Goal: Communication & Community: Answer question/provide support

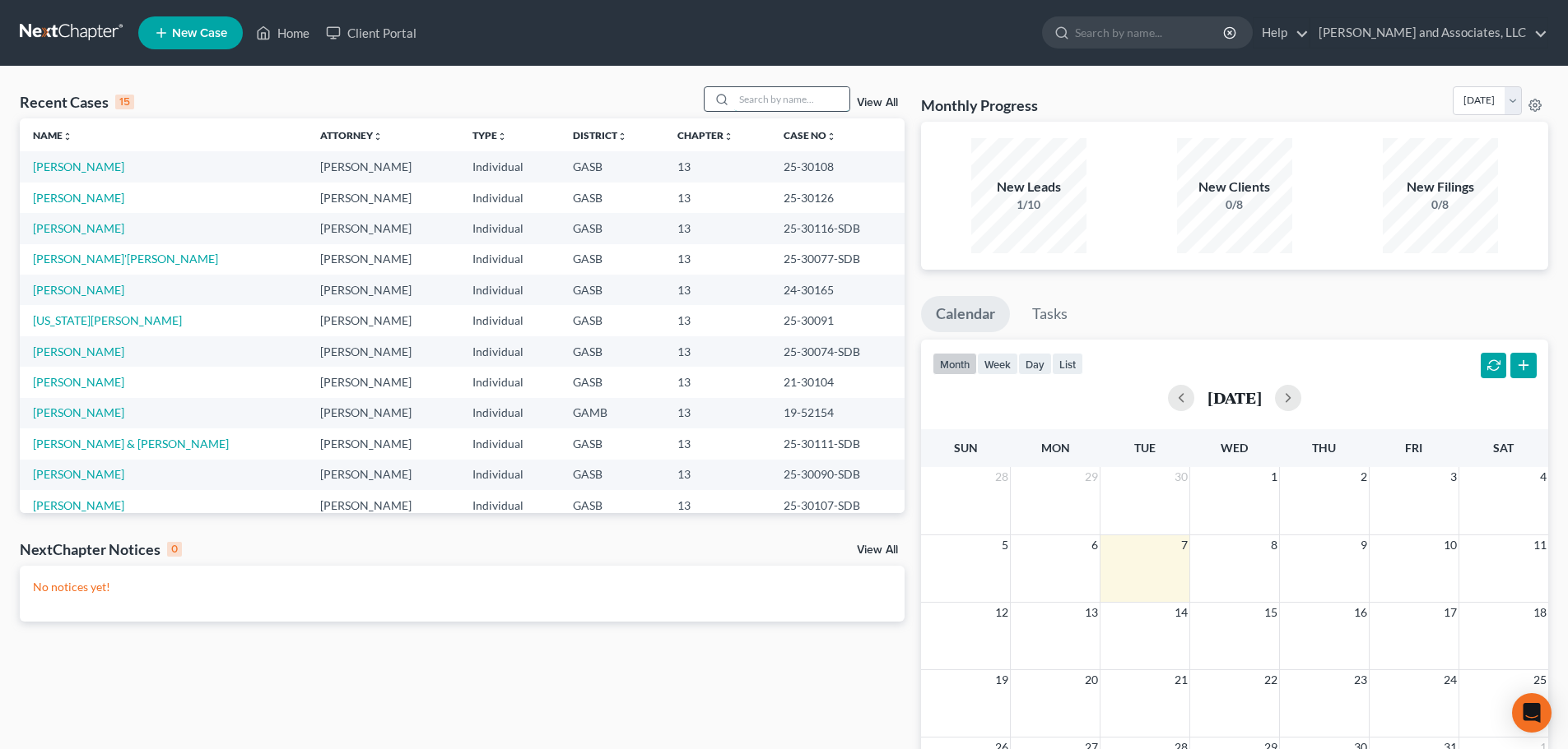
click at [749, 105] on input "search" at bounding box center [792, 99] width 116 height 24
type input "W"
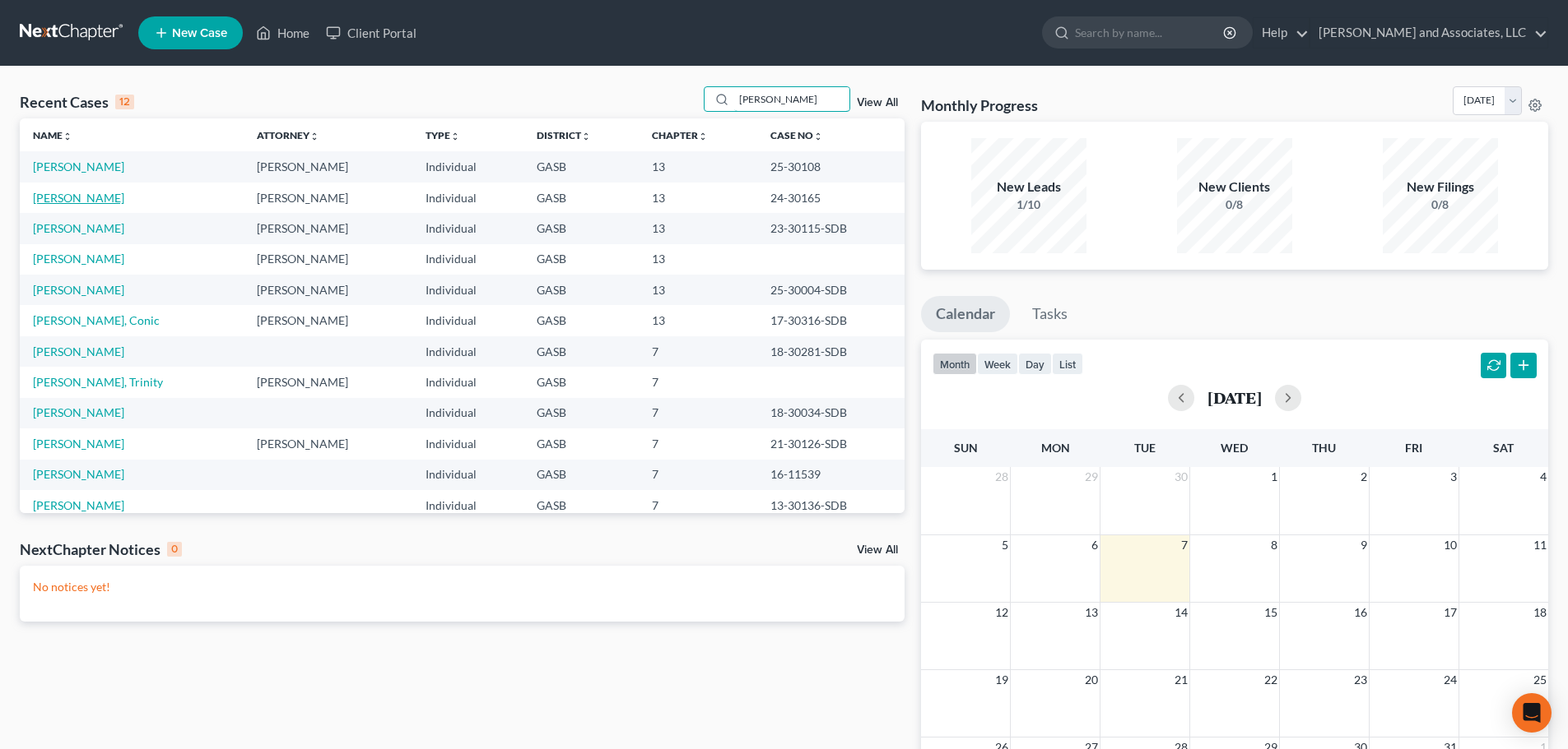
type input "[PERSON_NAME]"
click at [58, 197] on link "[PERSON_NAME]" at bounding box center [78, 198] width 91 height 14
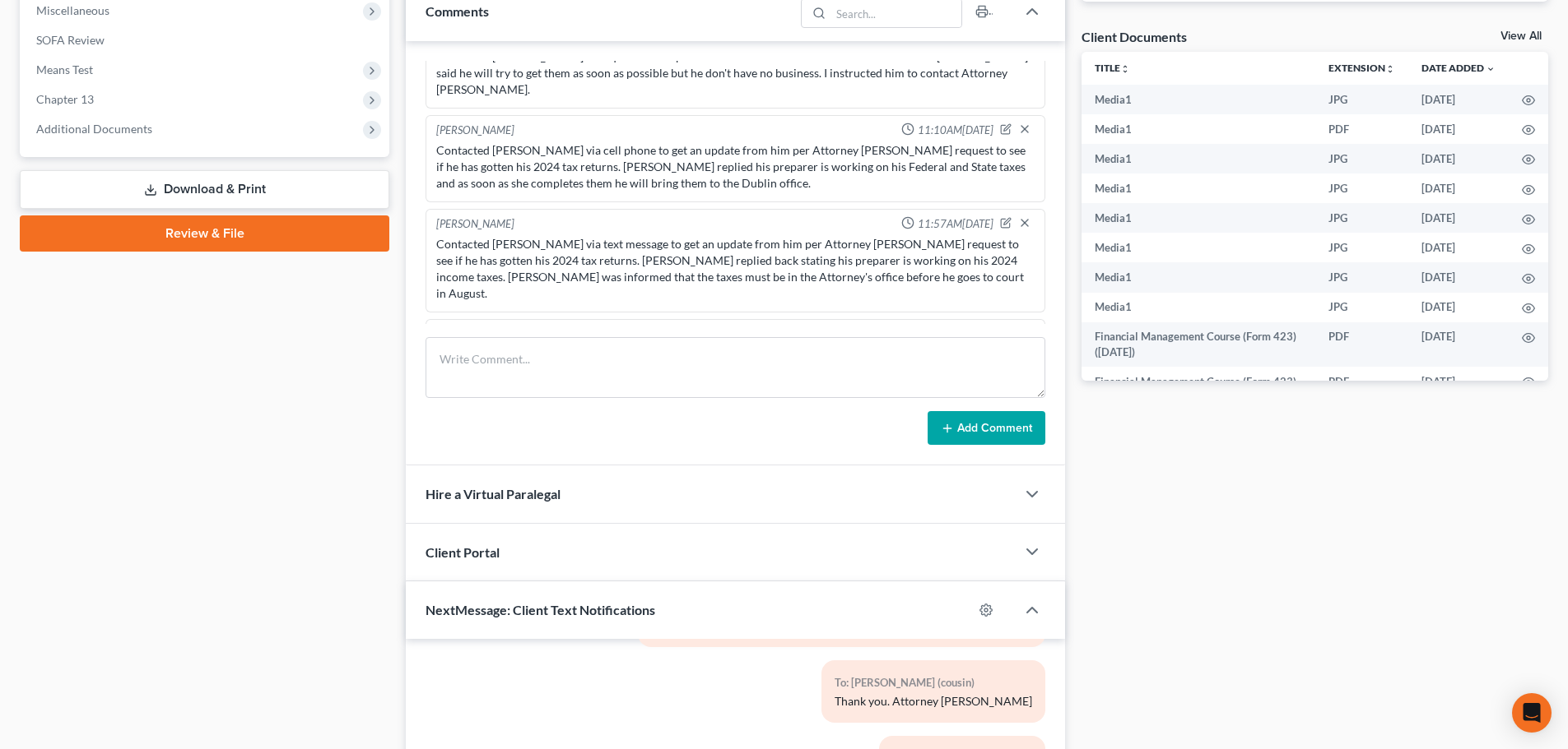
scroll to position [582, 0]
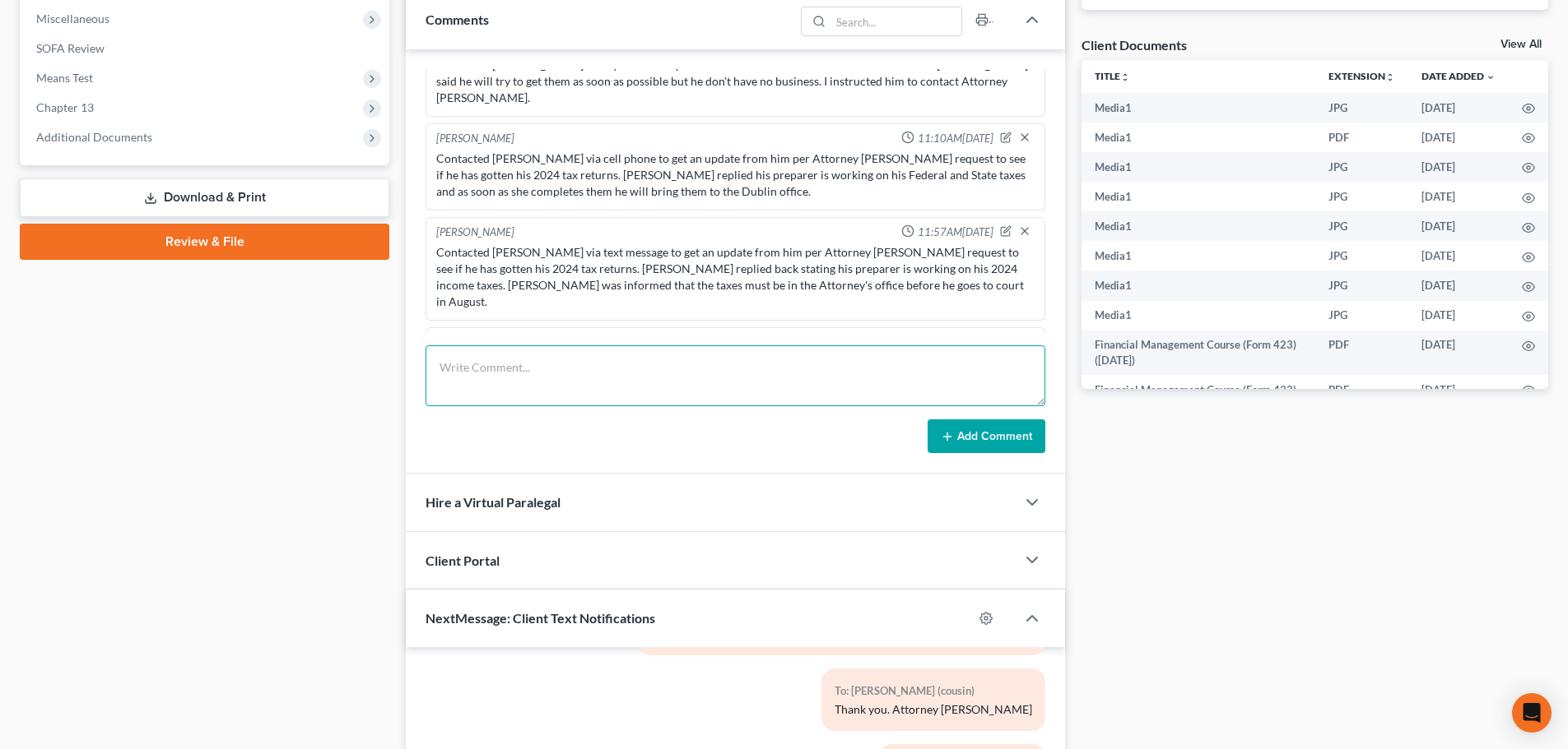
click at [504, 378] on textarea at bounding box center [735, 376] width 620 height 61
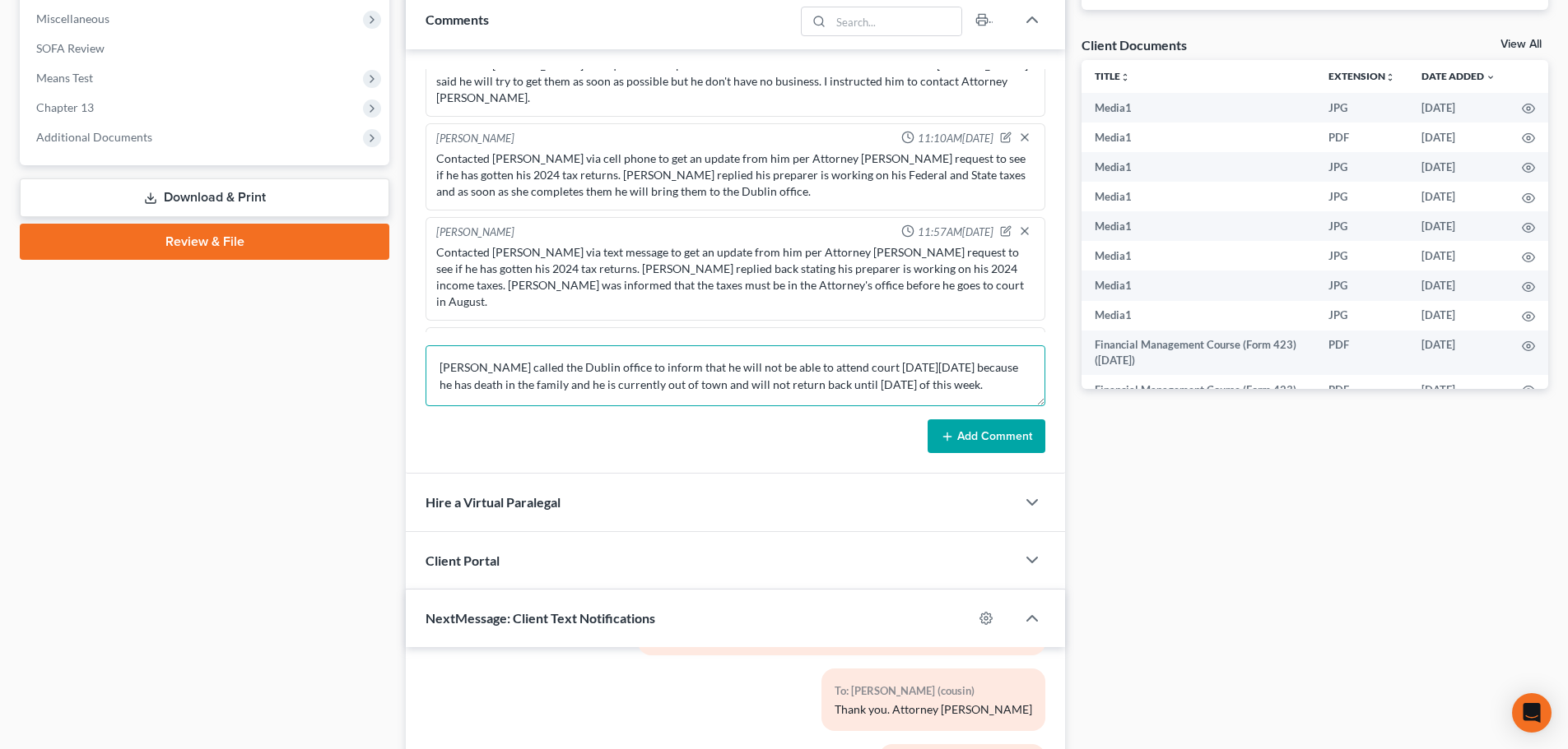
drag, startPoint x: 442, startPoint y: 367, endPoint x: 1024, endPoint y: 398, distance: 582.8
click at [1024, 398] on textarea "[PERSON_NAME] called the Dublin office to inform that he will not be able to at…" at bounding box center [735, 376] width 620 height 61
type textarea "[PERSON_NAME] called the Dublin office to inform that he will not be able to at…"
click at [1127, 475] on div "Docs Tasks Events Fees Timer 23% Completed Nothing here yet! Credit Counseling …" at bounding box center [1315, 296] width 483 height 1441
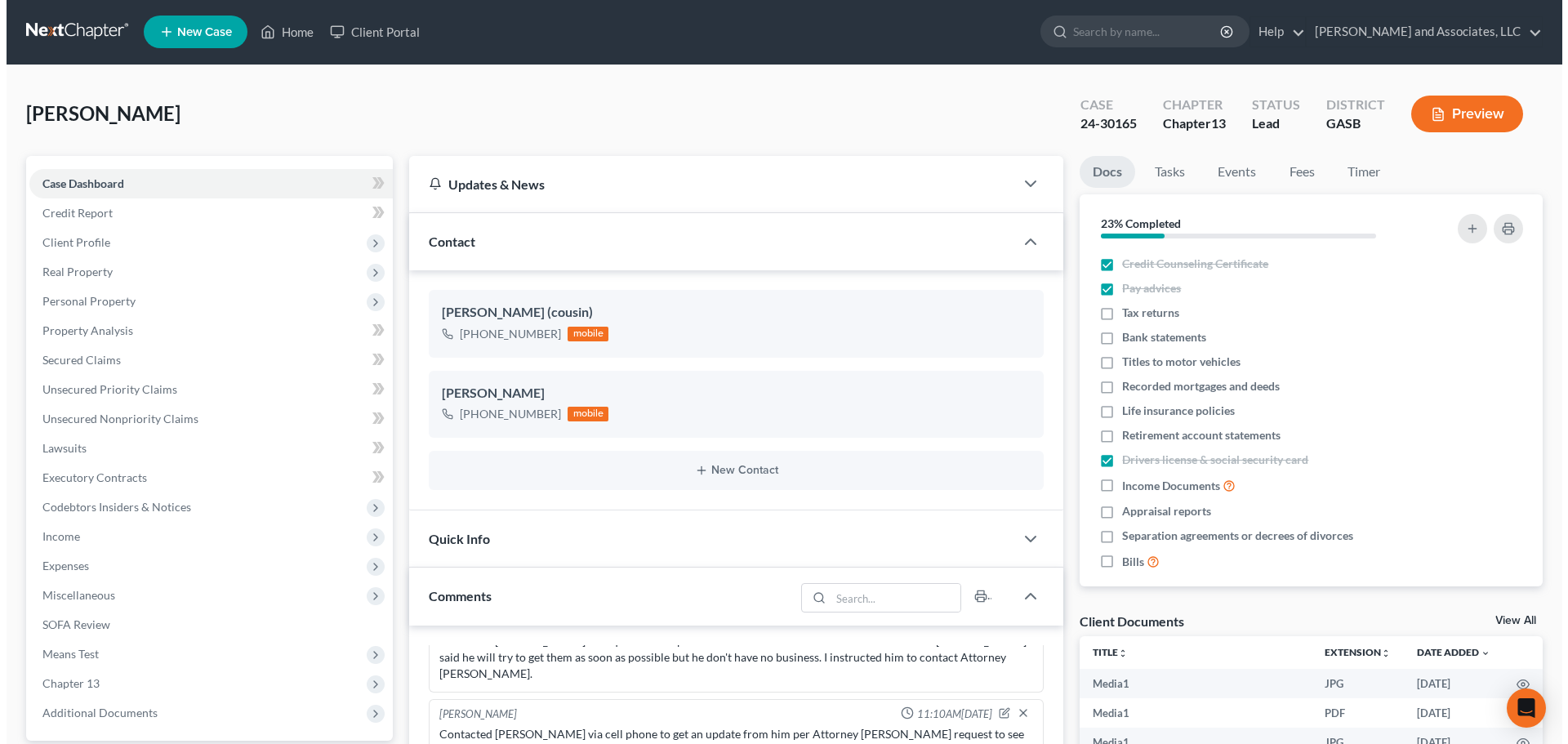
scroll to position [0, 0]
click at [286, 29] on link "Home" at bounding box center [281, 32] width 70 height 29
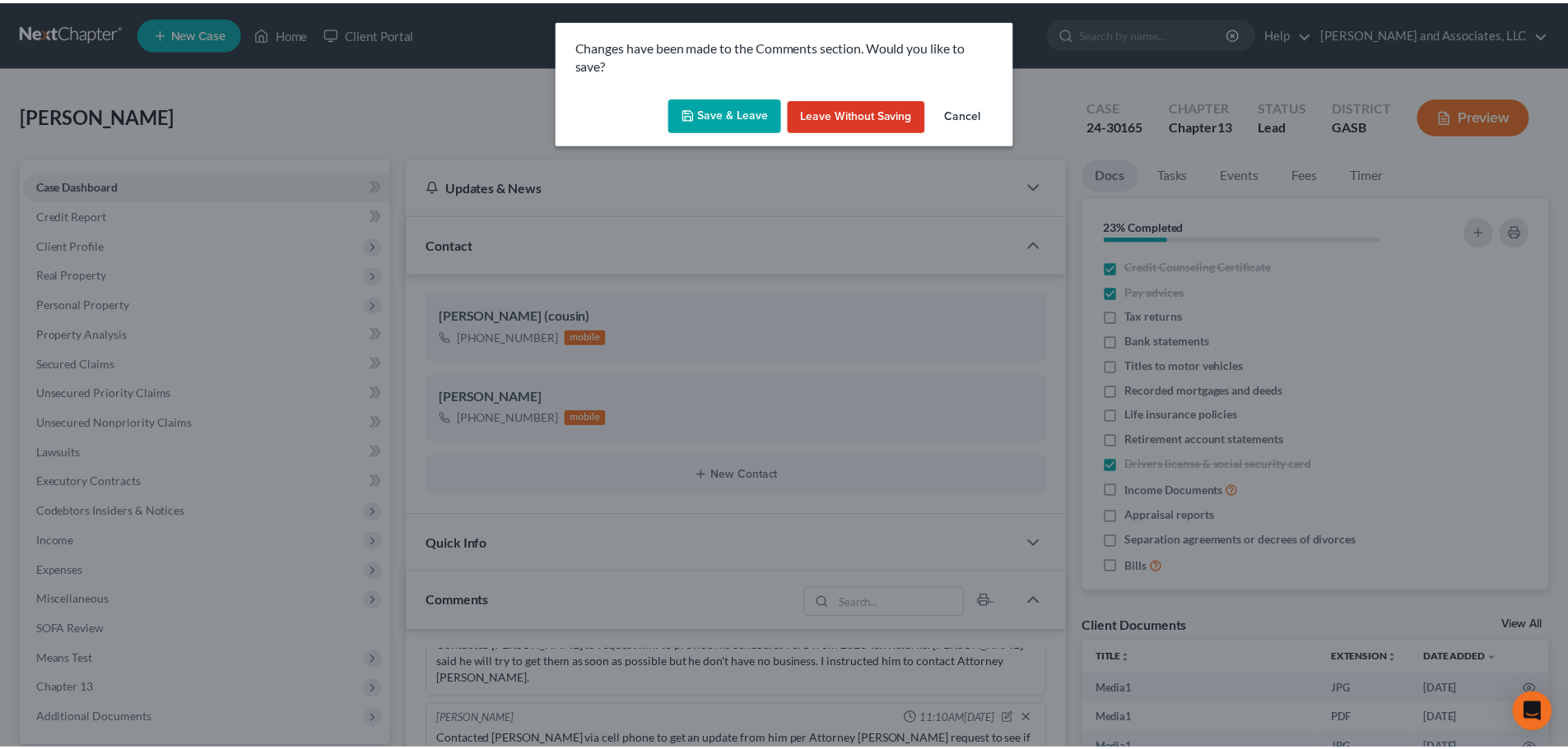
scroll to position [15498, 0]
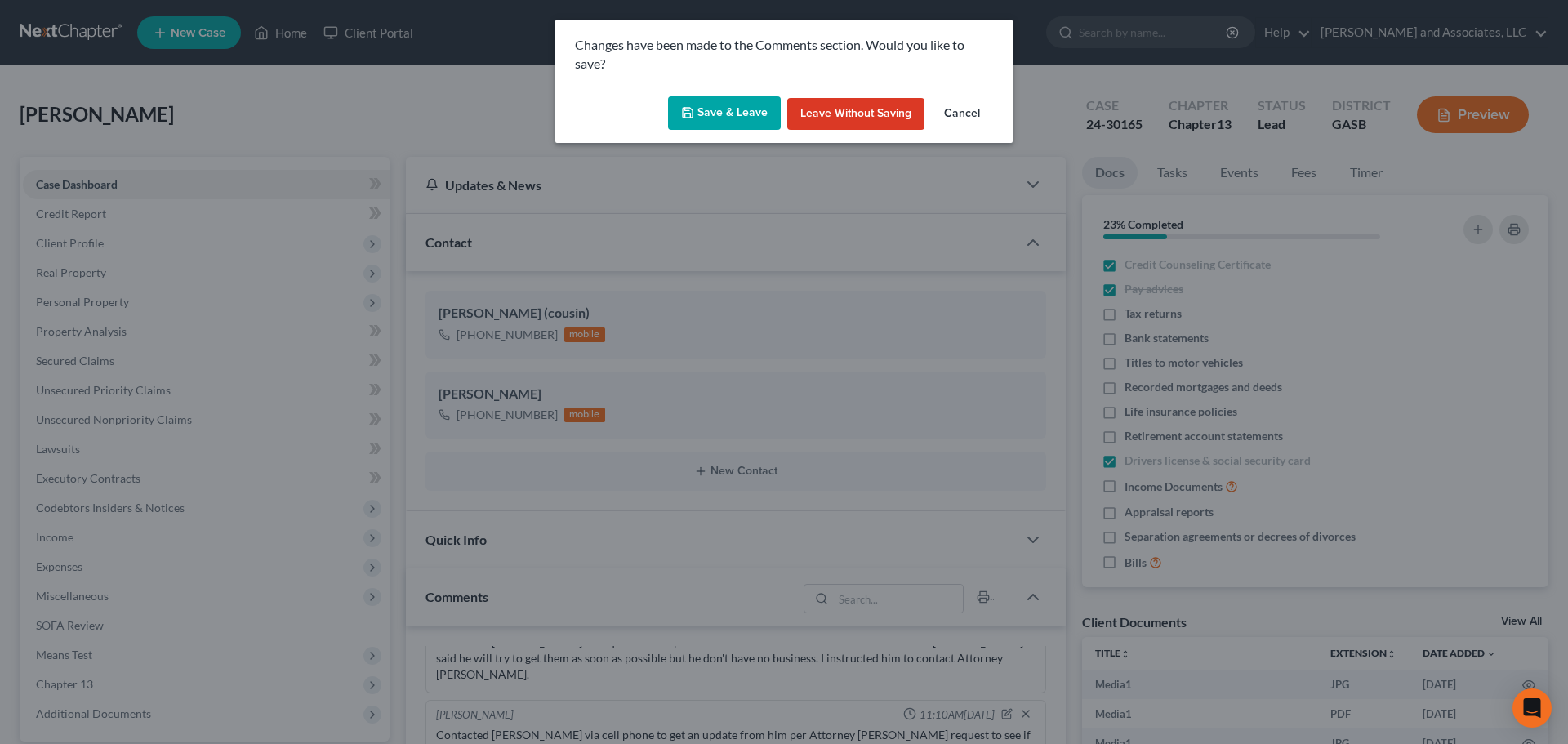
click at [714, 114] on button "Save & Leave" at bounding box center [724, 113] width 113 height 34
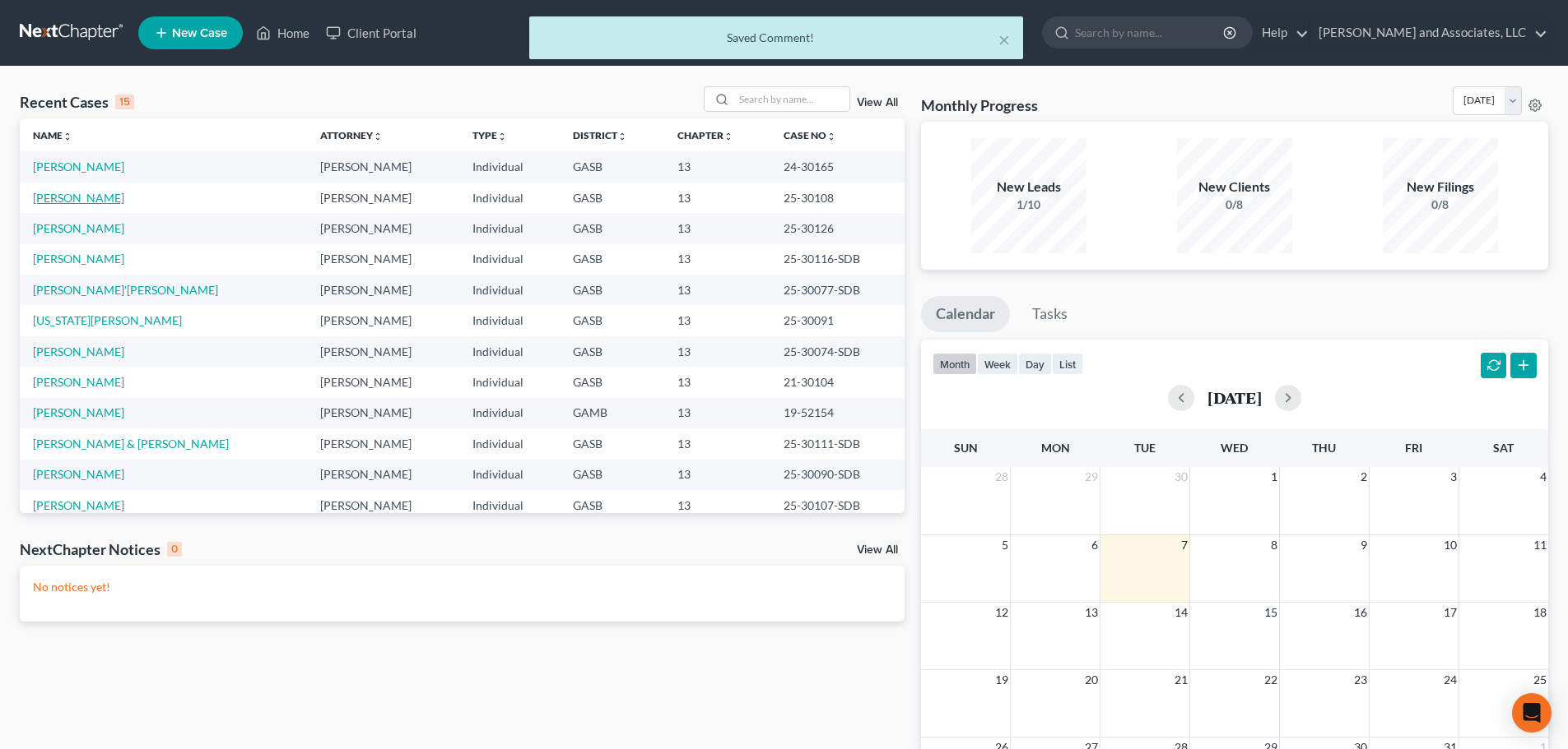
click at [81, 201] on link "[PERSON_NAME]" at bounding box center [78, 198] width 91 height 14
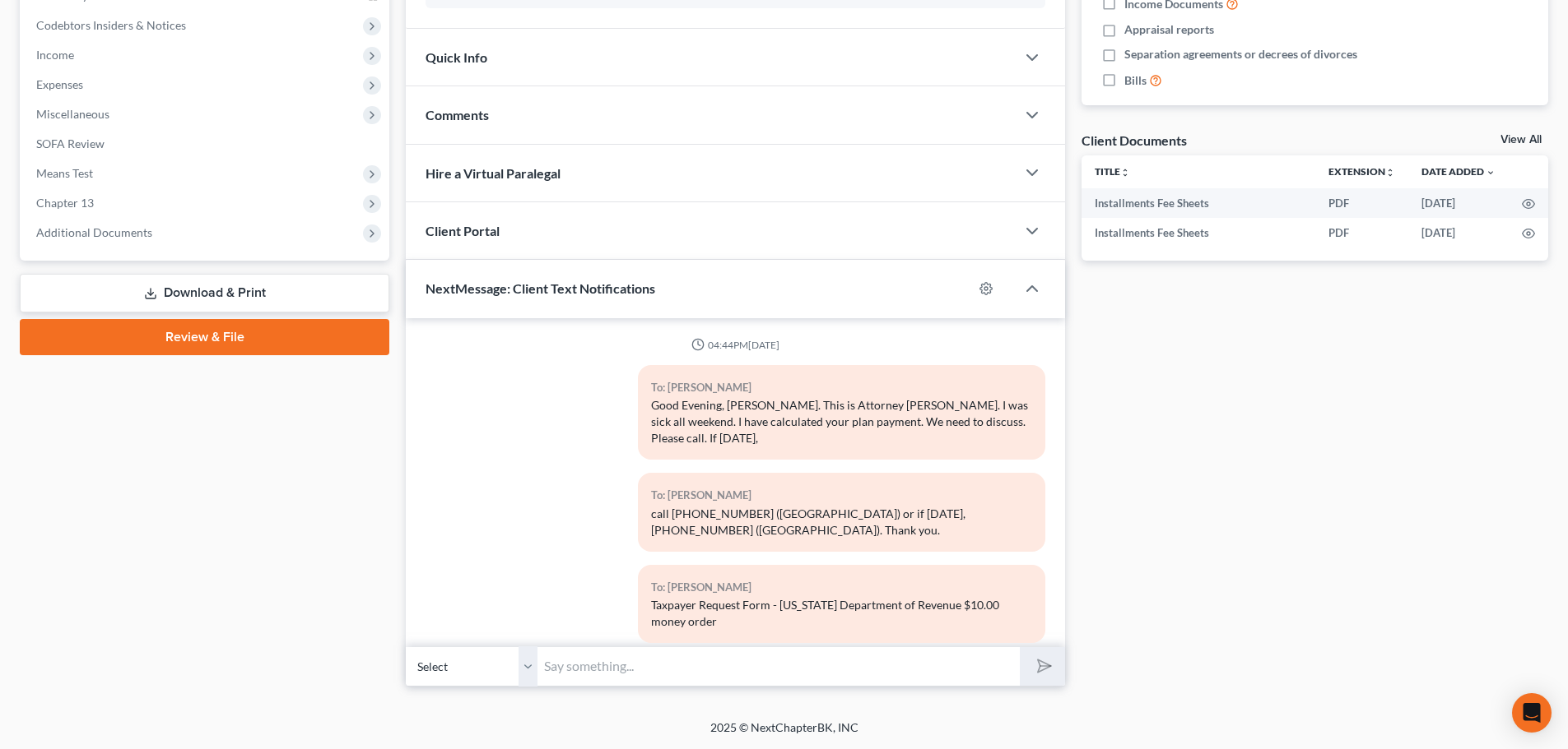
scroll to position [4852, 0]
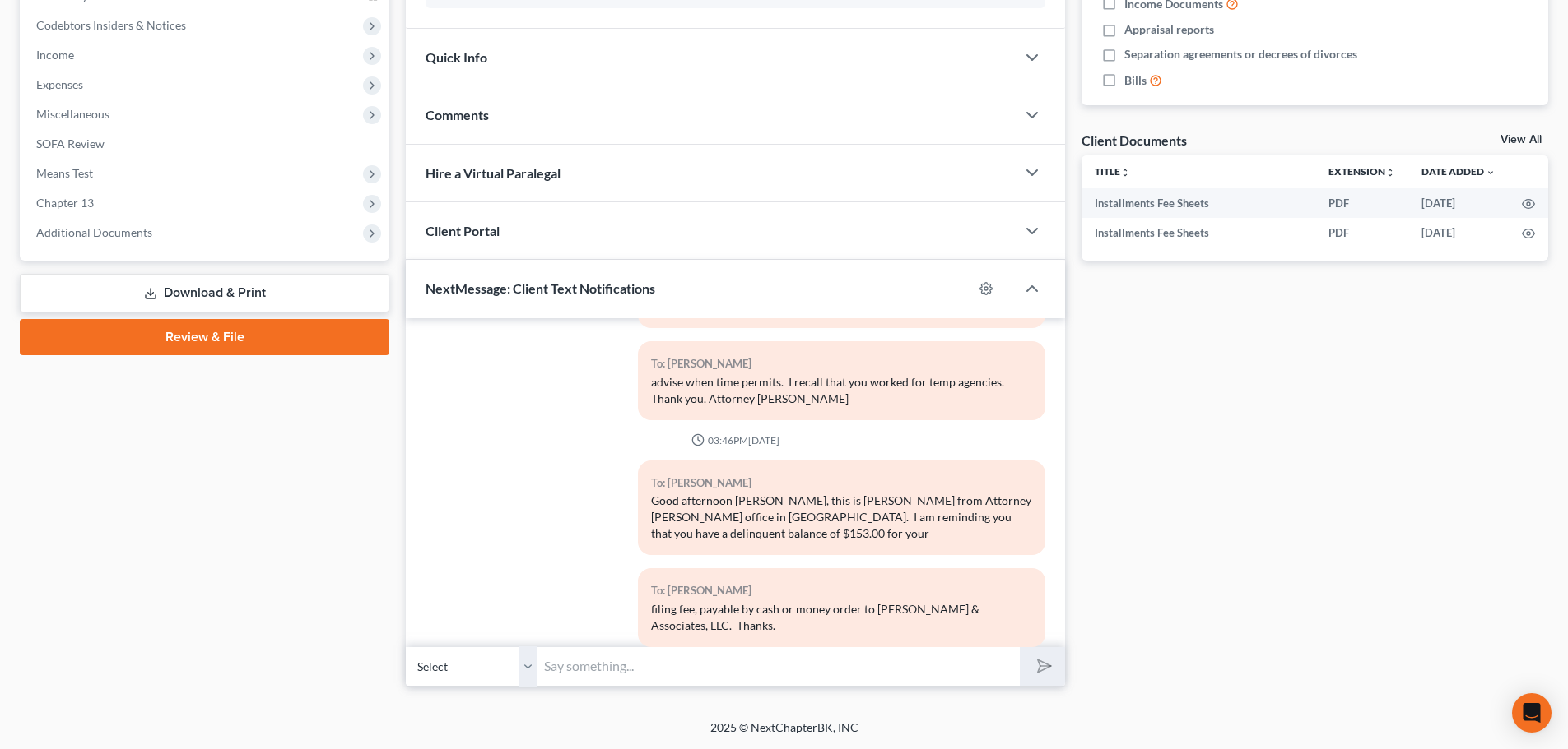
click at [565, 671] on input "text" at bounding box center [779, 666] width 482 height 41
paste input "send us the paycheck stubs. I need them ASAP. He never responded to my text mes…"
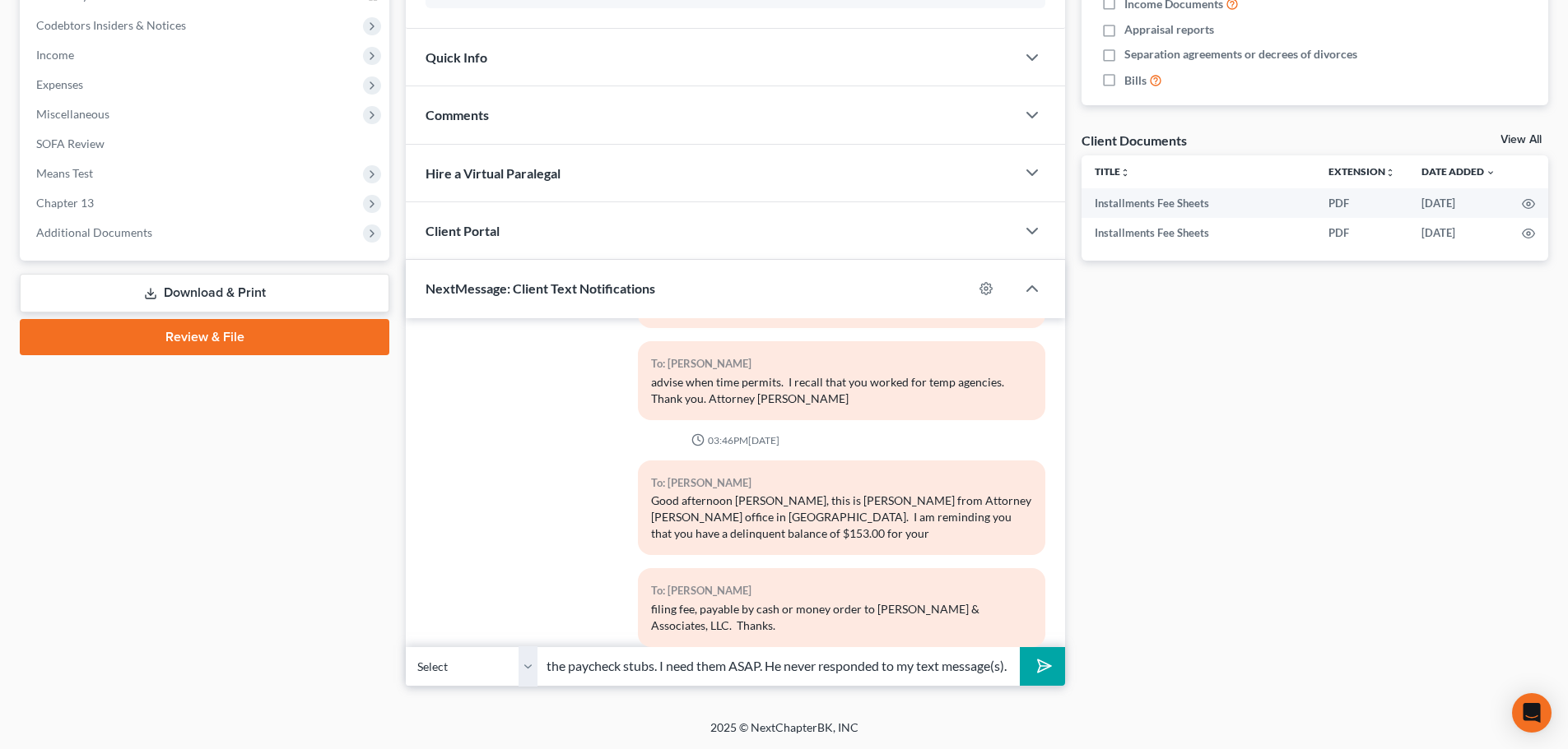
drag, startPoint x: 621, startPoint y: 665, endPoint x: 628, endPoint y: 660, distance: 8.6
click at [622, 665] on input "send us the paycheck stubs. I need them ASAP. He never responded to my text mes…" at bounding box center [779, 666] width 482 height 41
drag, startPoint x: 608, startPoint y: 665, endPoint x: 710, endPoint y: 696, distance: 106.6
click at [614, 665] on input "[PERSON_NAME], send us the paycheck stubs. I need them ASAP. He never responded…" at bounding box center [779, 666] width 482 height 41
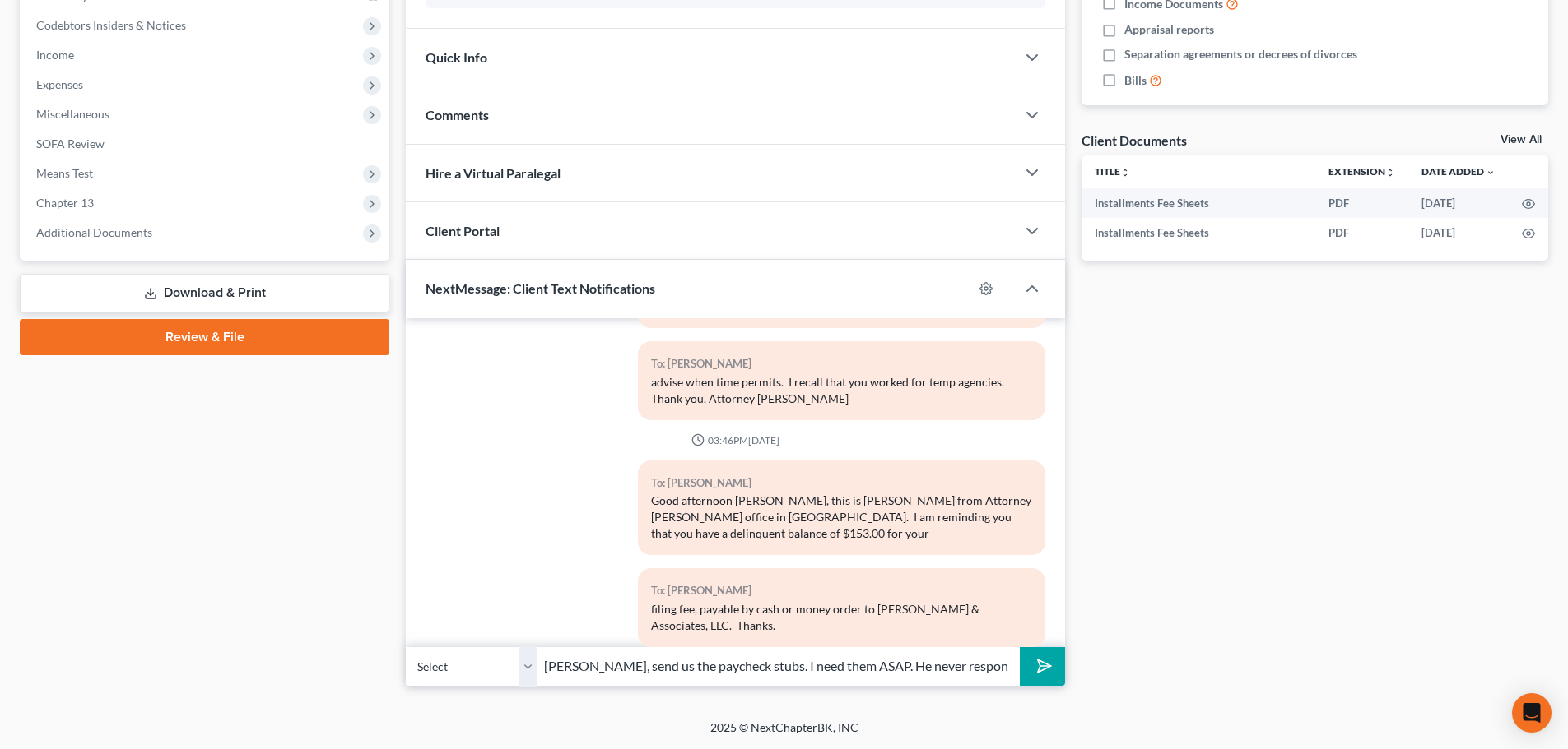
scroll to position [0, 118]
drag, startPoint x: 759, startPoint y: 668, endPoint x: 1049, endPoint y: 663, distance: 290.0
click at [1049, 663] on div "Select [PHONE_NUMBER] - [PERSON_NAME] [PERSON_NAME], send us the paycheck stubs…" at bounding box center [735, 666] width 659 height 39
click at [607, 668] on input "[PERSON_NAME], send us the paycheck stubs. I need them ASAP." at bounding box center [779, 666] width 482 height 41
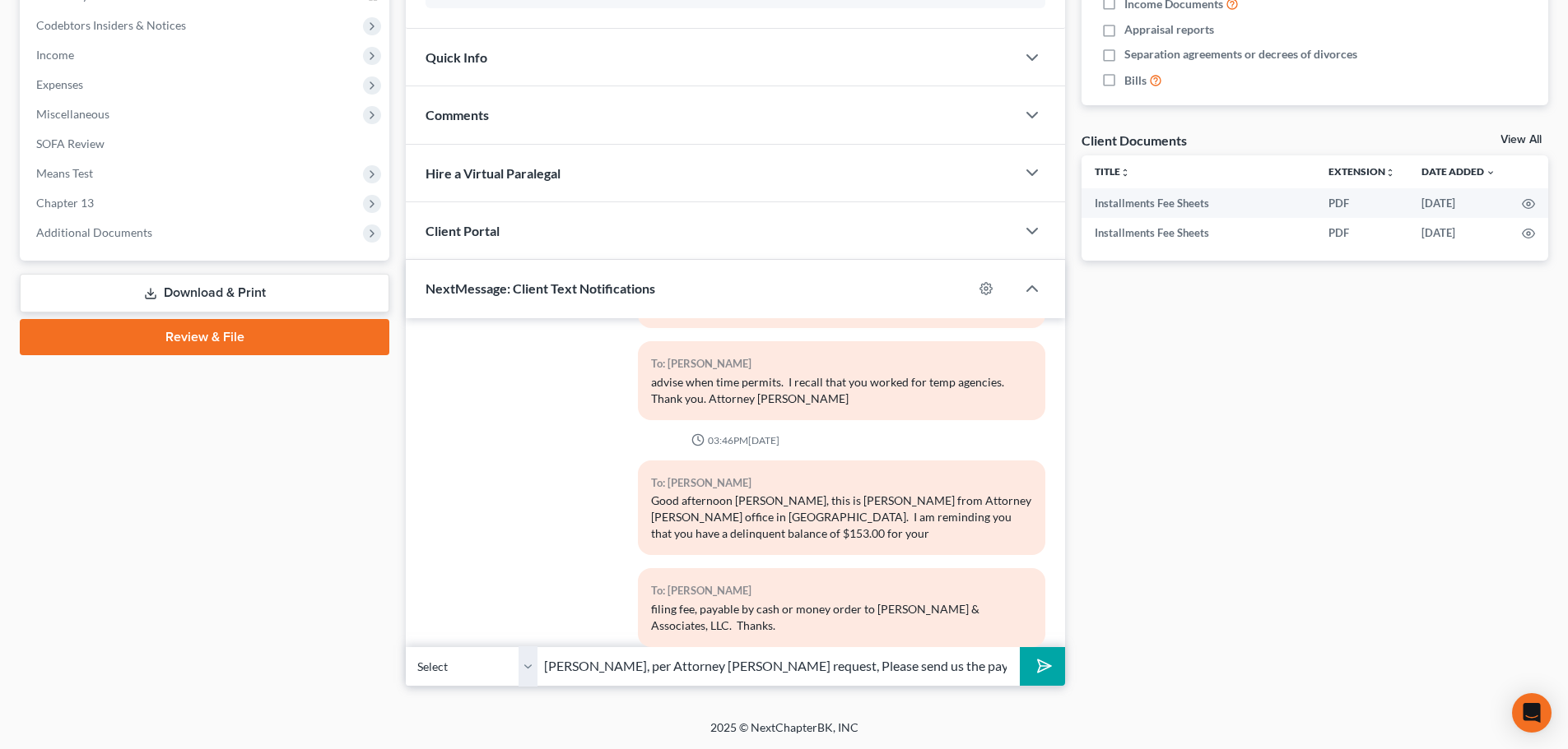
click at [1002, 672] on input "[PERSON_NAME], per Attorney [PERSON_NAME] request, Please send us the paycheck …" at bounding box center [779, 666] width 482 height 41
drag, startPoint x: 901, startPoint y: 666, endPoint x: 936, endPoint y: 689, distance: 41.9
click at [908, 667] on input "[PERSON_NAME], per Attorney [PERSON_NAME] request, Please send us the paycheck …" at bounding box center [779, 666] width 482 height 41
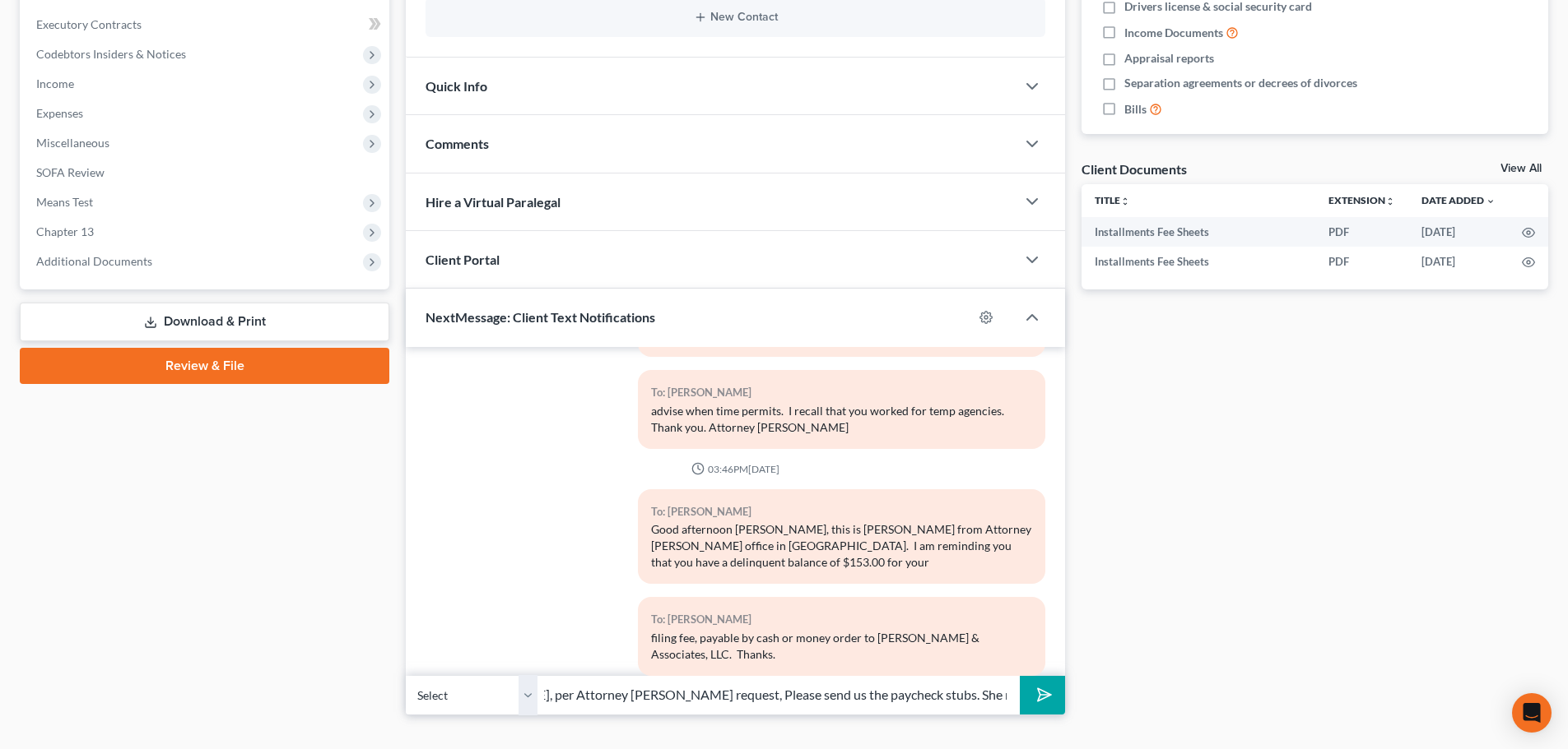
scroll to position [486, 0]
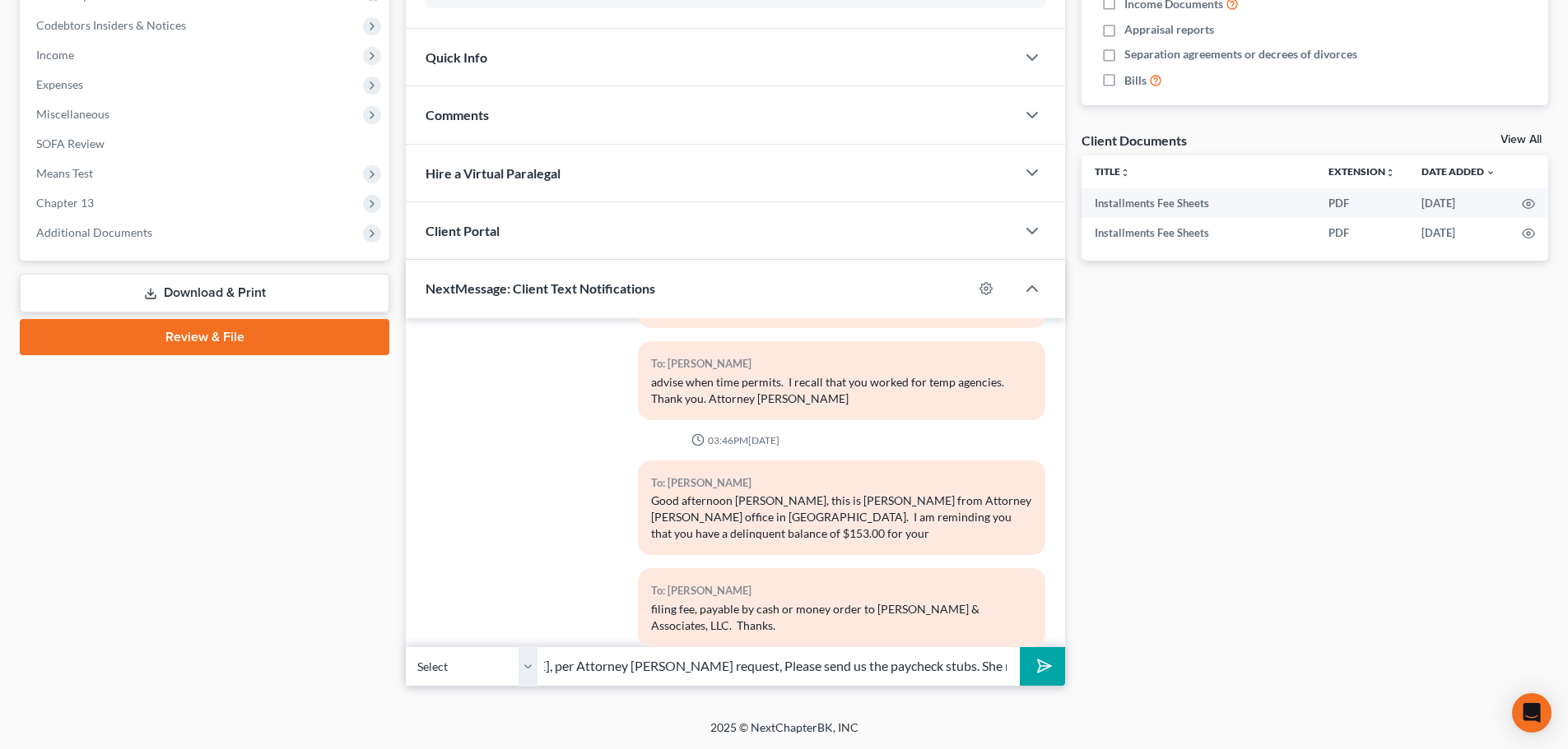
type input "[PERSON_NAME], per Attorney [PERSON_NAME] request, Please send us the paycheck …"
click at [1037, 667] on icon "submit" at bounding box center [1040, 666] width 23 height 23
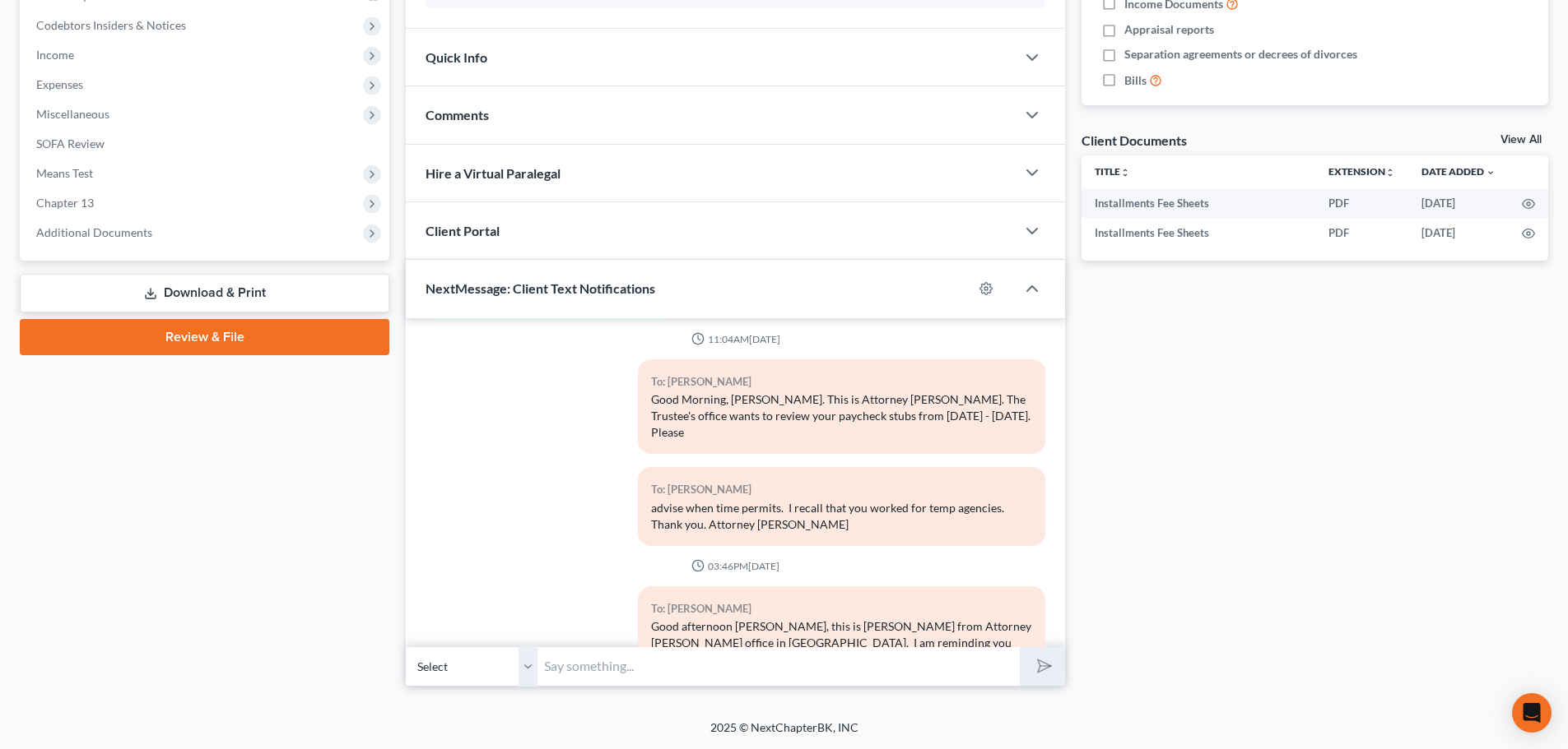
scroll to position [4724, 0]
drag, startPoint x: 943, startPoint y: 370, endPoint x: 995, endPoint y: 395, distance: 57.7
click at [995, 395] on div "Good Morning, [PERSON_NAME]. This is Attorney [PERSON_NAME]. The Trustee's offi…" at bounding box center [840, 418] width 381 height 49
copy div "The Trustee's office wants to review your paycheck stubs from [DATE] - [DATE]. …"
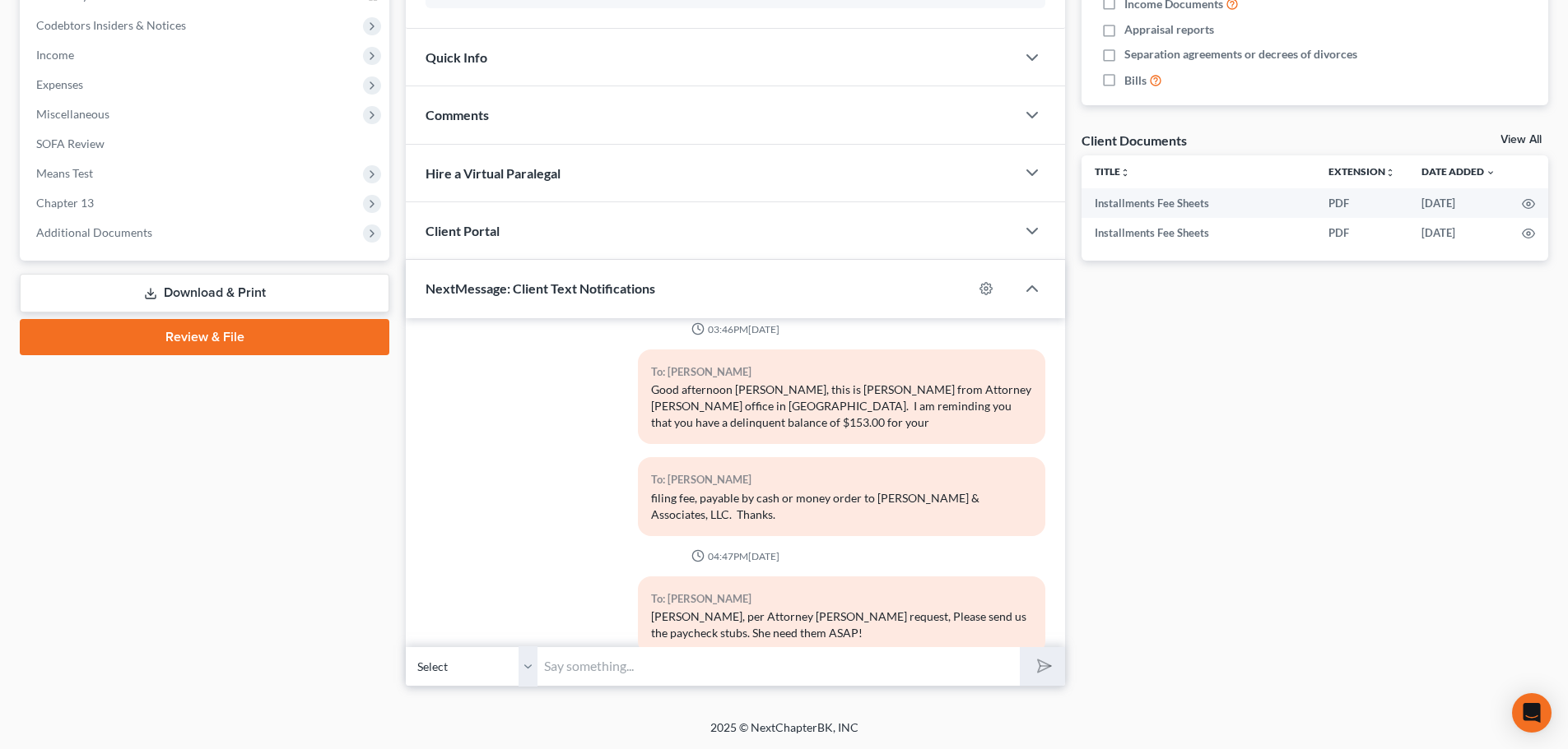
scroll to position [4970, 0]
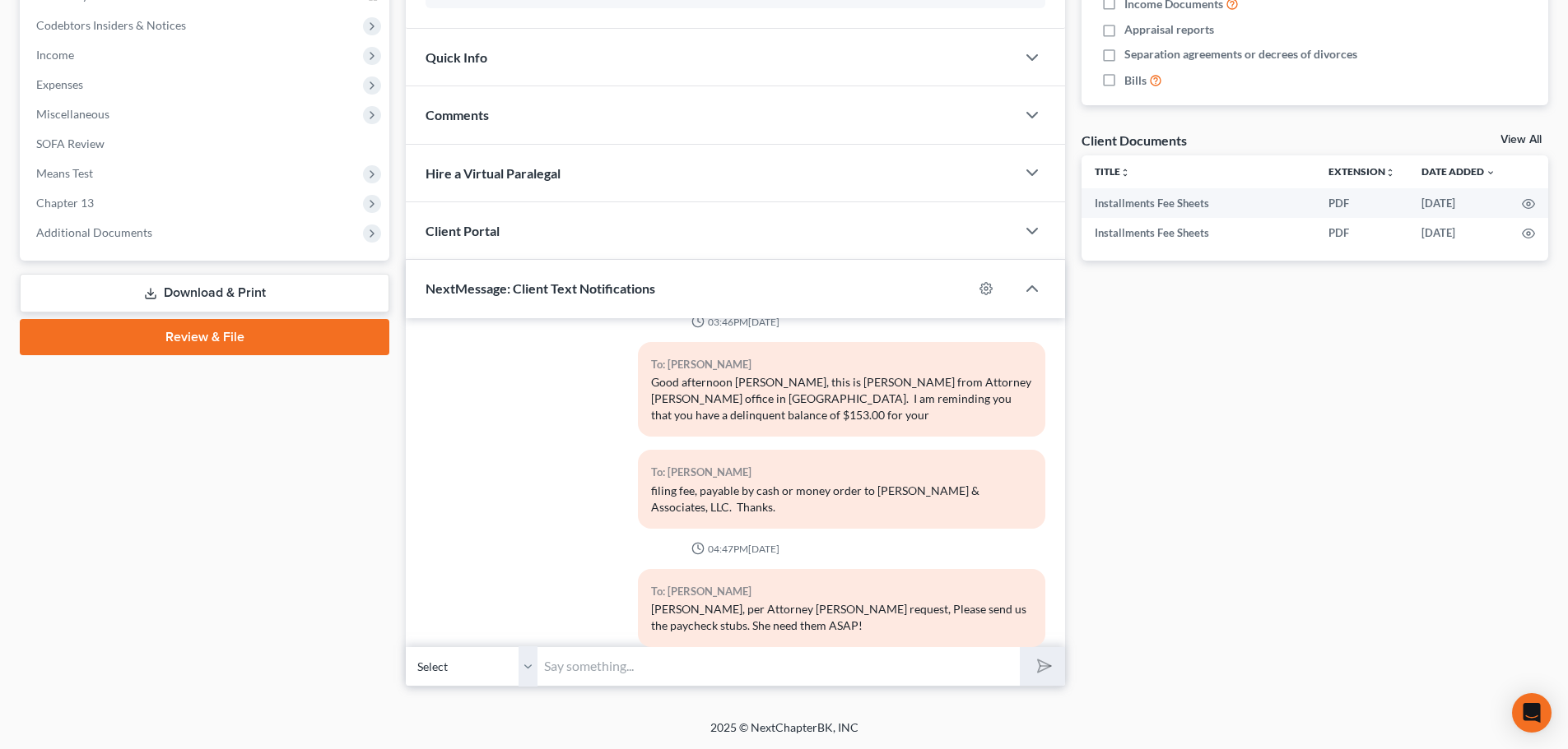
click at [567, 673] on input "text" at bounding box center [779, 666] width 482 height 41
paste input "The Trustee's office wants to review your paycheck stubs from [DATE] - [DATE]. …"
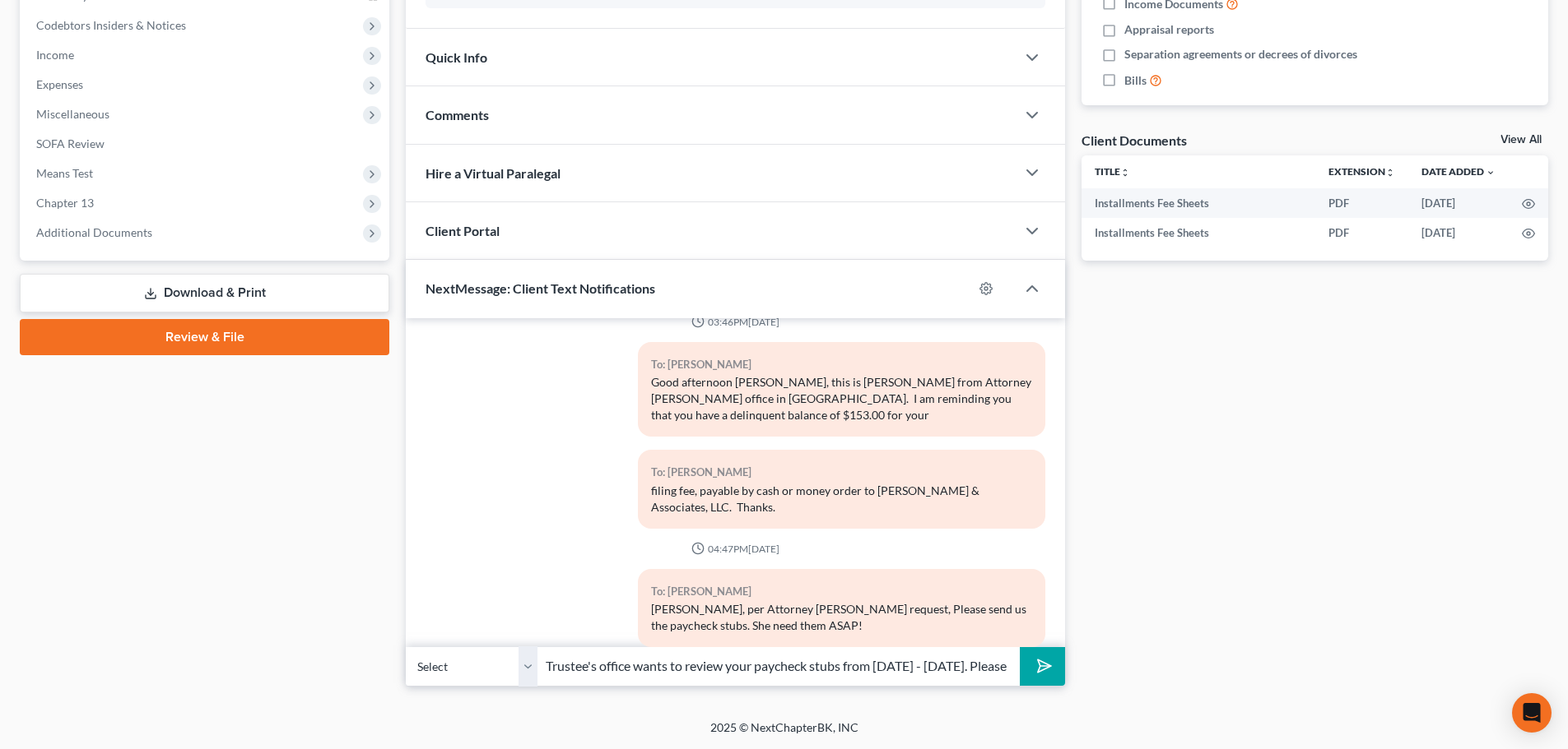
drag, startPoint x: 969, startPoint y: 666, endPoint x: 1011, endPoint y: 677, distance: 43.4
click at [1024, 668] on div "Select [PHONE_NUMBER] - [PERSON_NAME] The Trustee's office wants to review your…" at bounding box center [735, 666] width 659 height 39
click at [625, 667] on input "The Trustee's office wants to review your paycheck stubs from [DATE] - [DATE]." at bounding box center [779, 666] width 482 height 41
type input "The Trustee's office wants to review your paycheck stubs from [DATE] - [DATE]."
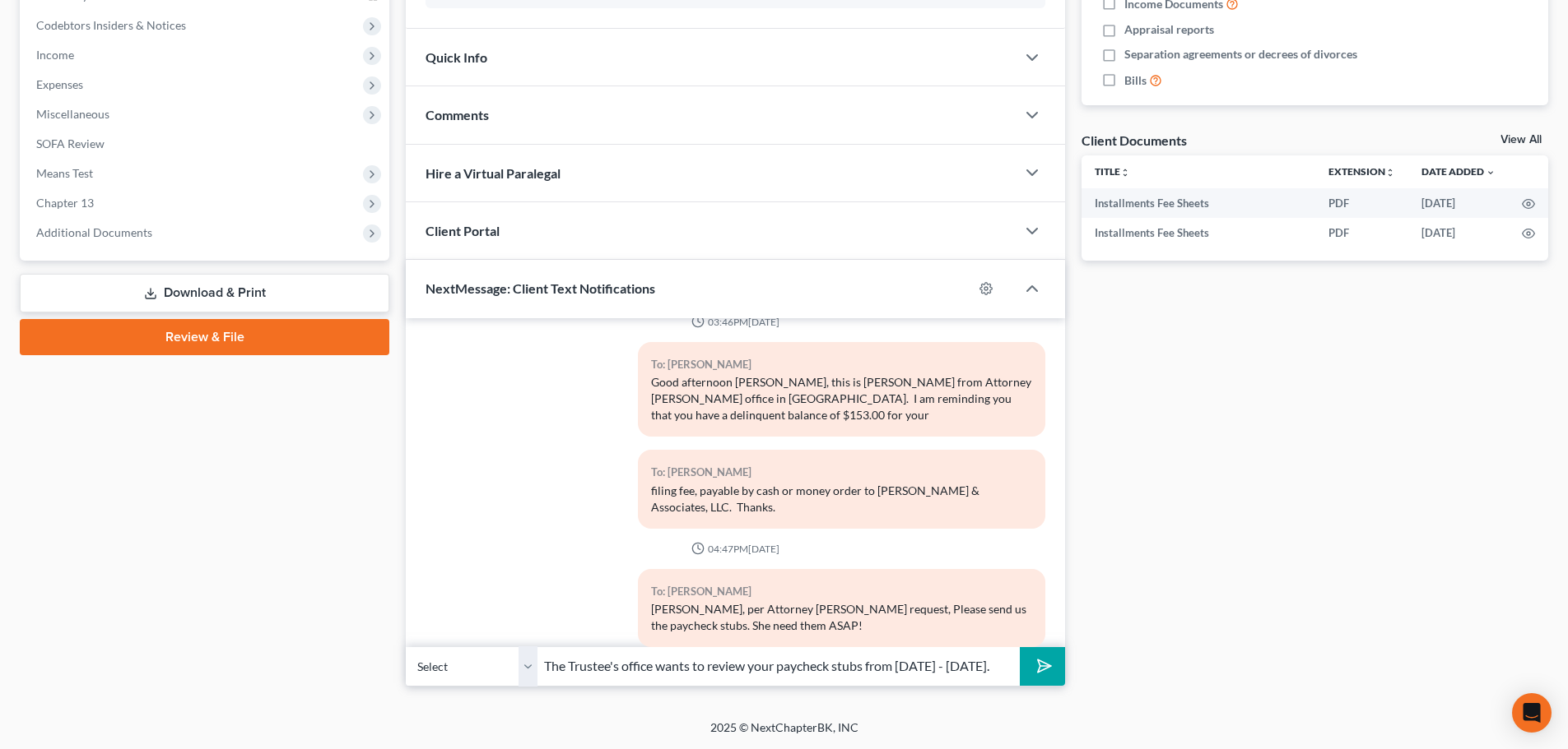
click at [1042, 666] on line "submit" at bounding box center [1045, 666] width 11 height 11
